Goal: Information Seeking & Learning: Find specific fact

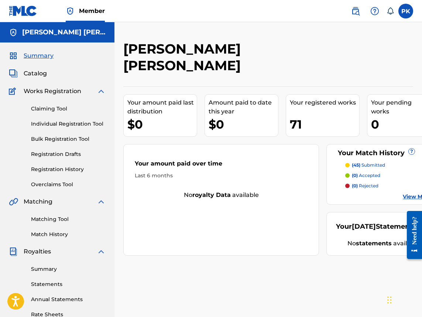
scroll to position [1, 2]
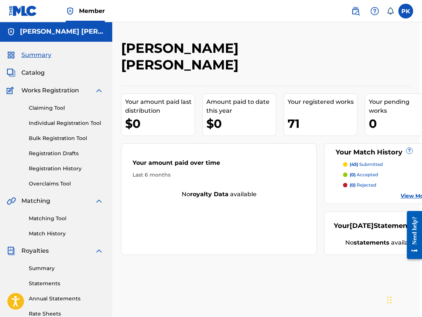
click at [49, 285] on link "Statements" at bounding box center [66, 283] width 75 height 8
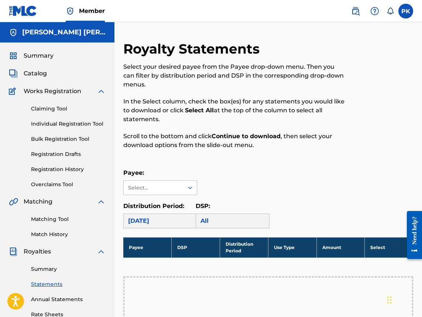
click at [41, 299] on link "Annual Statements" at bounding box center [68, 299] width 75 height 8
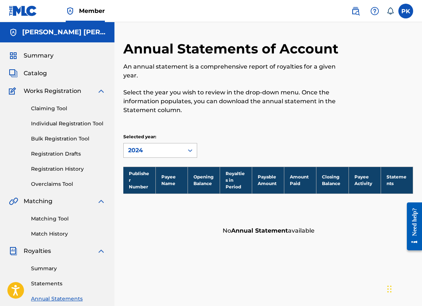
click at [137, 149] on div "2024" at bounding box center [153, 150] width 51 height 9
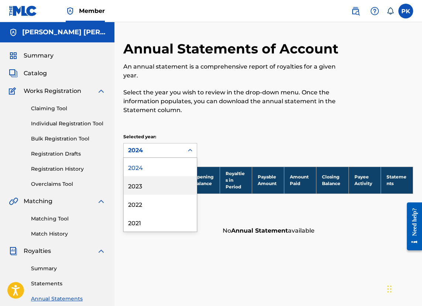
click at [138, 186] on div "2023" at bounding box center [160, 185] width 73 height 18
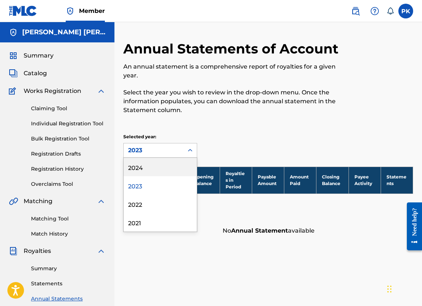
click at [141, 152] on div "2023" at bounding box center [153, 150] width 51 height 9
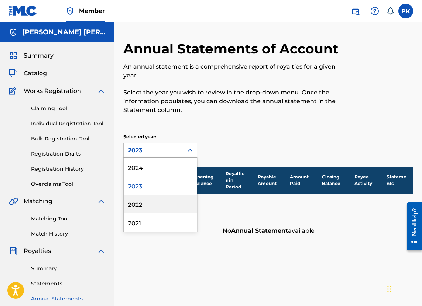
click at [138, 207] on div "2022" at bounding box center [160, 204] width 73 height 18
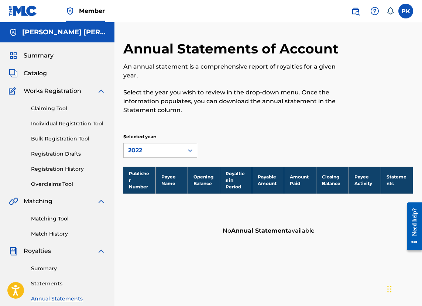
click at [149, 148] on div "2022" at bounding box center [153, 150] width 51 height 9
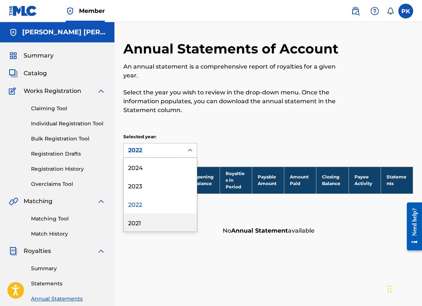
click at [146, 222] on div "2021" at bounding box center [160, 222] width 73 height 18
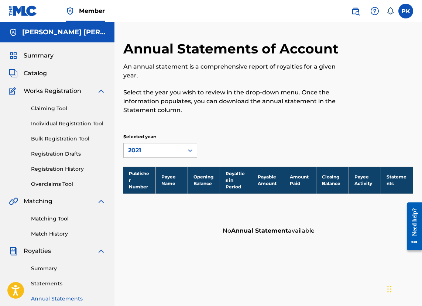
click at [38, 74] on span "Catalog" at bounding box center [35, 73] width 23 height 9
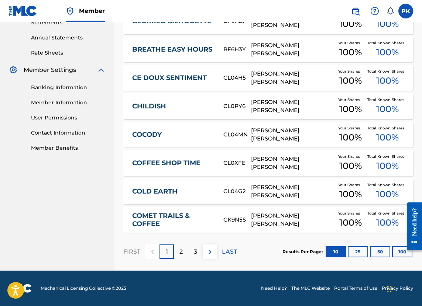
click at [397, 255] on button "100" at bounding box center [402, 251] width 20 height 11
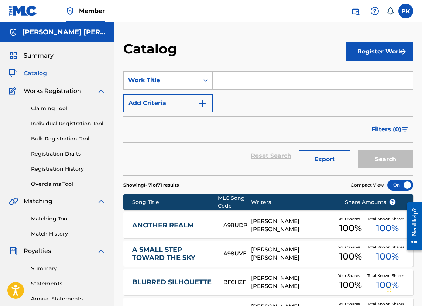
click at [400, 131] on span "Filters ( 0 )" at bounding box center [386, 129] width 30 height 9
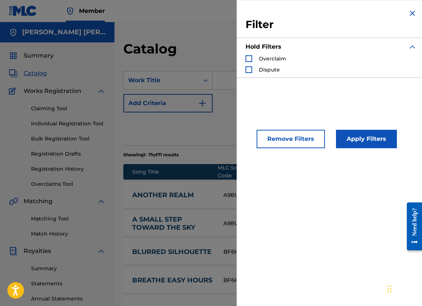
click at [212, 103] on button "Add Criteria" at bounding box center [167, 103] width 89 height 18
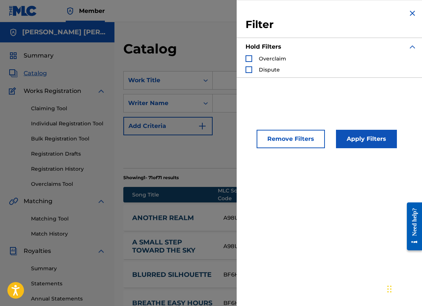
click at [206, 134] on button "Add Criteria" at bounding box center [167, 126] width 89 height 18
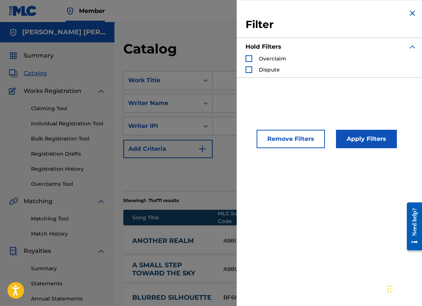
click at [407, 7] on div "Filter Hold Filters Overclaim Dispute" at bounding box center [331, 43] width 189 height 86
click at [408, 13] on img "Search Form" at bounding box center [412, 13] width 9 height 9
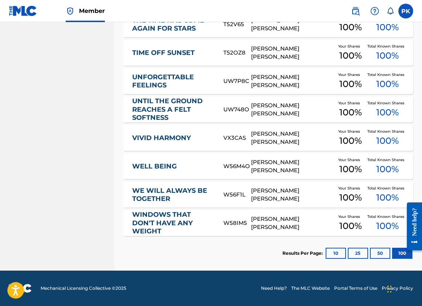
scroll to position [2037, 0]
click at [220, 223] on div "WINDOWS THAT DON'T HAVE ANY WEIGHT" at bounding box center [177, 223] width 91 height 25
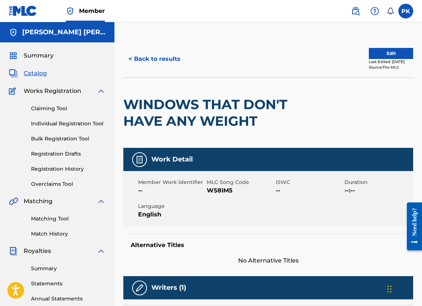
click at [361, 10] on link at bounding box center [355, 11] width 15 height 15
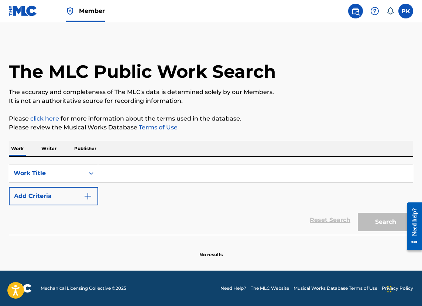
click at [87, 150] on p "Publisher" at bounding box center [85, 148] width 27 height 15
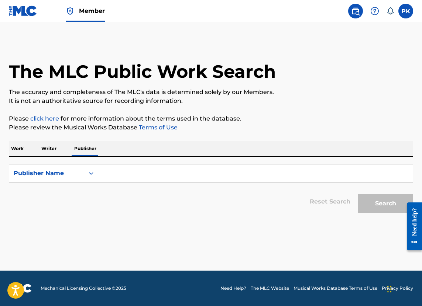
click at [18, 148] on p "Work" at bounding box center [17, 148] width 17 height 15
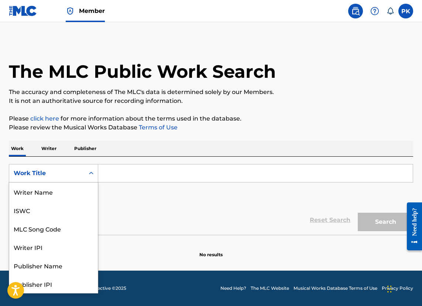
click at [60, 180] on div "Work Title" at bounding box center [53, 173] width 89 height 18
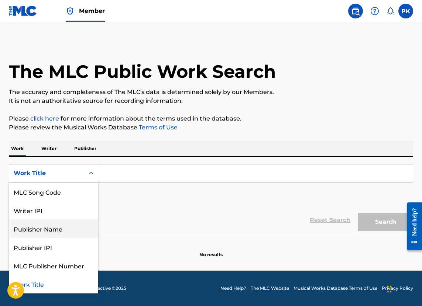
click at [68, 235] on div "Publisher Name" at bounding box center [53, 229] width 89 height 18
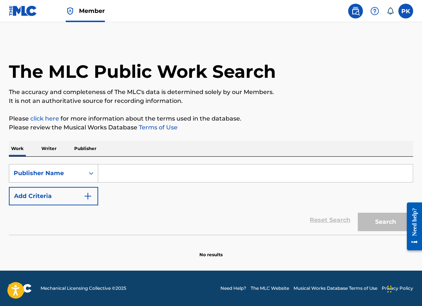
click at [61, 173] on div "Publisher Name" at bounding box center [47, 173] width 66 height 9
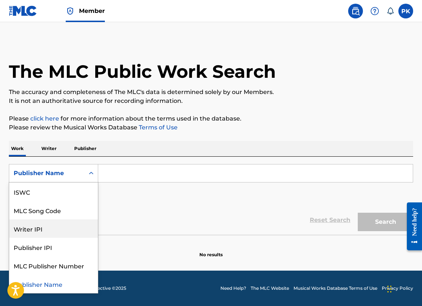
click at [64, 232] on div "Writer IPI" at bounding box center [53, 229] width 89 height 18
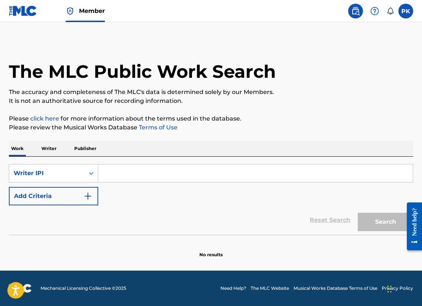
click at [51, 152] on p "Writer" at bounding box center [49, 148] width 20 height 15
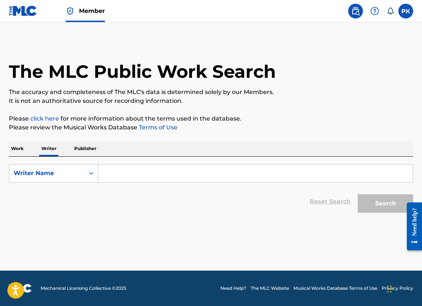
click at [118, 180] on input "Search Form" at bounding box center [255, 174] width 314 height 18
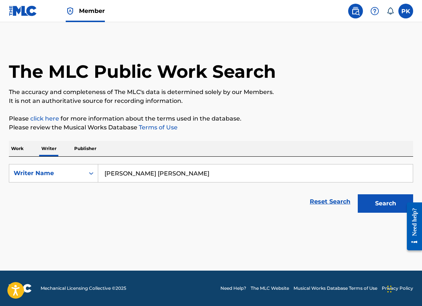
type input "[PERSON_NAME] [PERSON_NAME]"
click at [385, 204] on button "Search" at bounding box center [385, 203] width 55 height 18
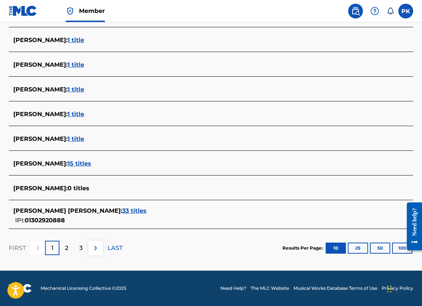
scroll to position [255, 0]
click at [122, 209] on span "33 titles" at bounding box center [134, 210] width 24 height 7
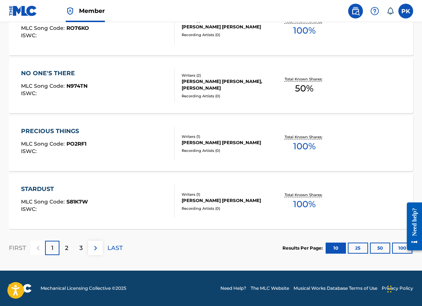
scroll to position [597, 0]
click at [112, 205] on div "STARDUST MLC Song Code : S81K7W ISWC :" at bounding box center [98, 201] width 154 height 33
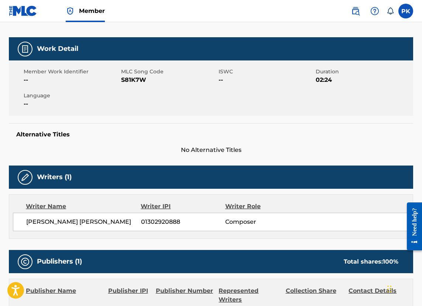
scroll to position [91, 0]
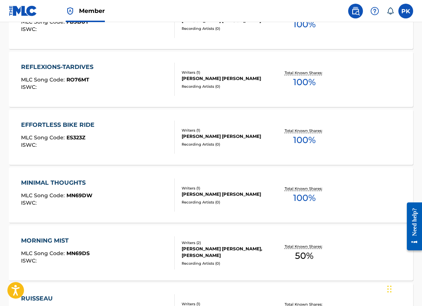
scroll to position [548, 0]
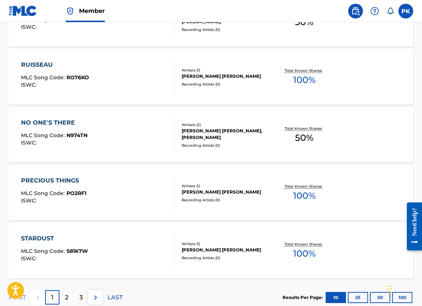
click at [114, 297] on p "LAST" at bounding box center [114, 297] width 15 height 9
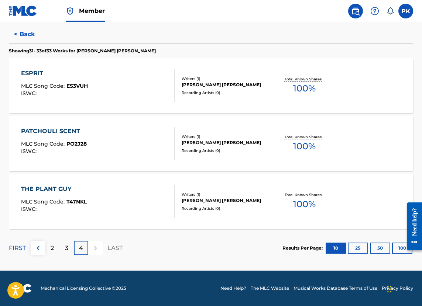
scroll to position [192, 0]
click at [111, 189] on div "THE PLANT GUY MLC Song Code : T47NKL ISWC :" at bounding box center [98, 201] width 154 height 33
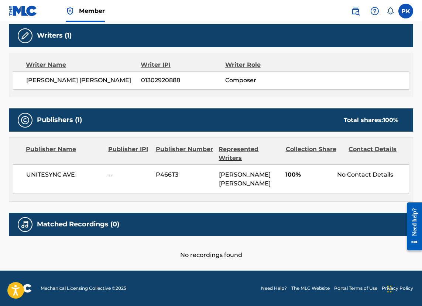
scroll to position [236, 0]
click at [82, 10] on span "Member" at bounding box center [92, 11] width 26 height 8
